Goal: Communication & Community: Participate in discussion

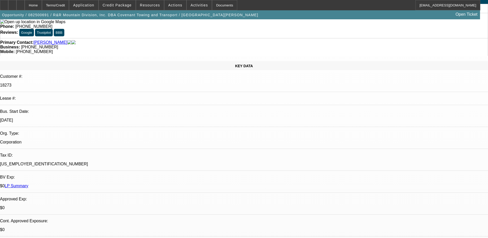
scroll to position [26, 0]
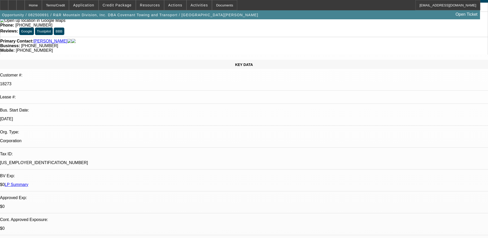
select select "0"
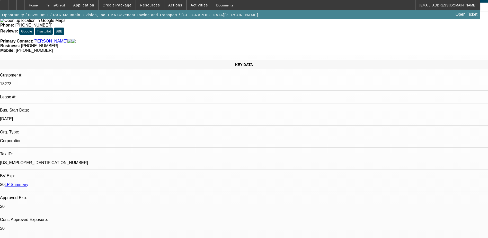
select select "0"
select select "1"
select select "6"
select select "1"
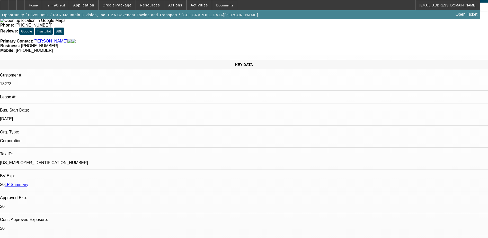
select select "1"
select select "6"
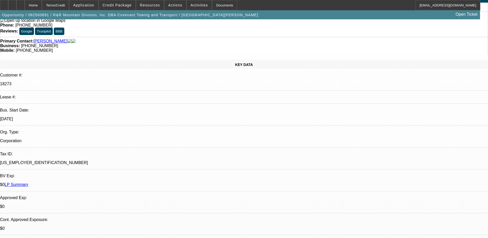
scroll to position [96, 0]
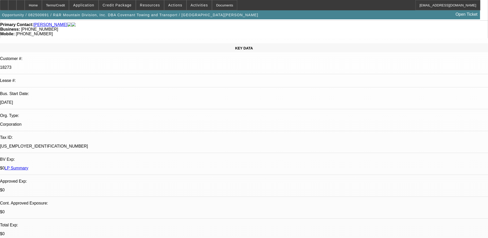
scroll to position [51, 0]
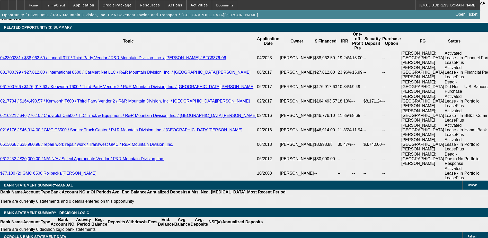
scroll to position [926, 0]
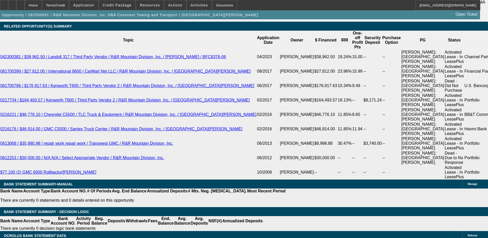
scroll to position [45, 0]
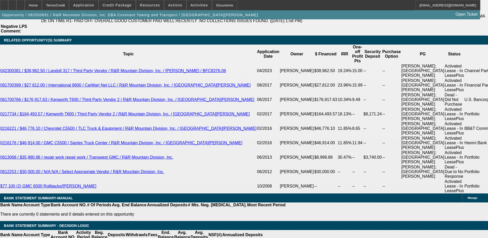
scroll to position [900, 0]
